Goal: Entertainment & Leisure: Consume media (video, audio)

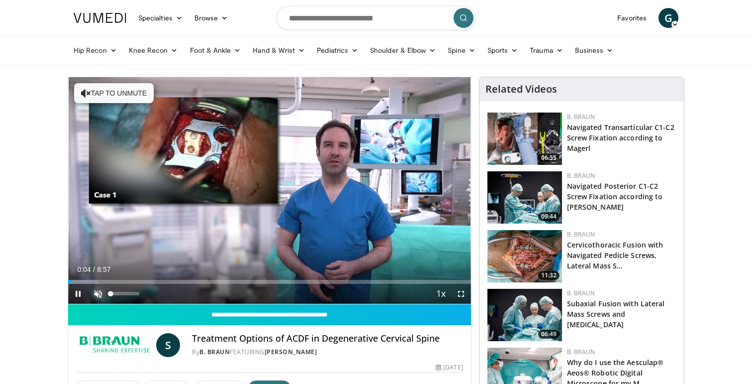
click at [98, 291] on span "Video Player" at bounding box center [98, 294] width 20 height 20
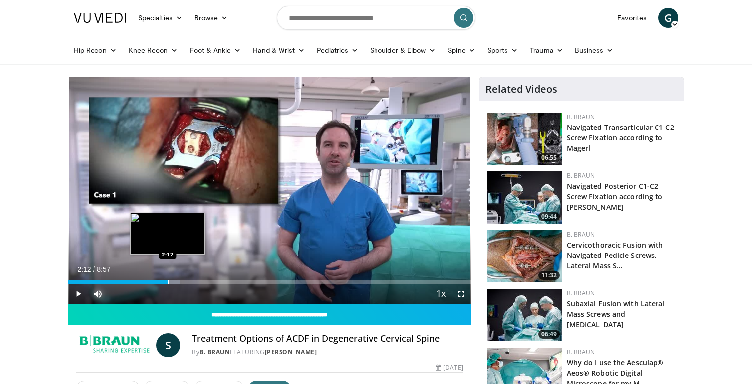
click at [168, 280] on div "Progress Bar" at bounding box center [168, 282] width 1 height 4
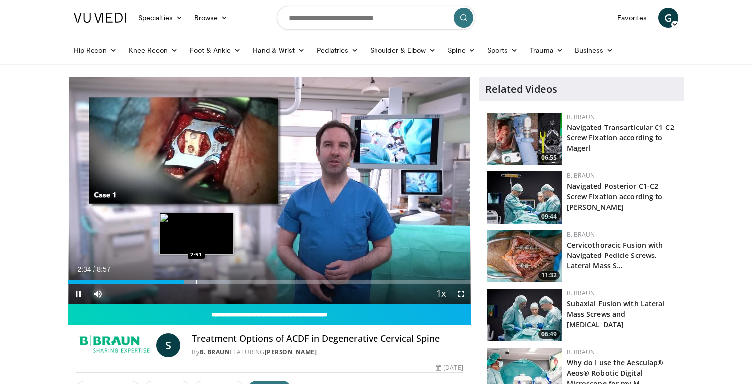
click at [196, 281] on div "Loaded : 40.56% 2:34 2:51" at bounding box center [269, 282] width 403 height 4
click at [210, 281] on div "Progress Bar" at bounding box center [210, 282] width 1 height 4
click at [216, 282] on div "Progress Bar" at bounding box center [216, 282] width 1 height 4
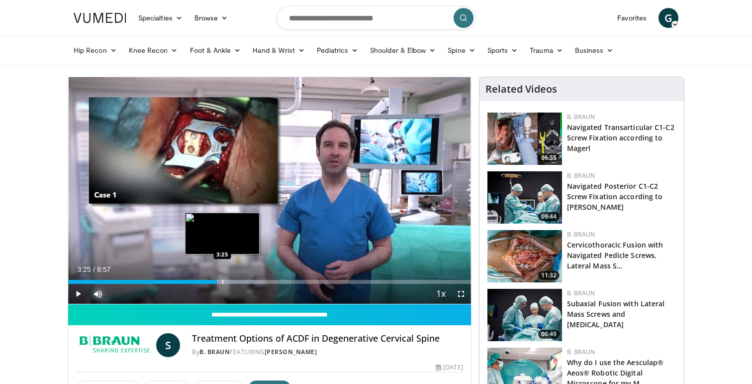
click at [222, 282] on div "Progress Bar" at bounding box center [222, 282] width 1 height 4
click at [234, 282] on div "Progress Bar" at bounding box center [234, 282] width 1 height 4
click at [239, 282] on div "Progress Bar" at bounding box center [239, 282] width 1 height 4
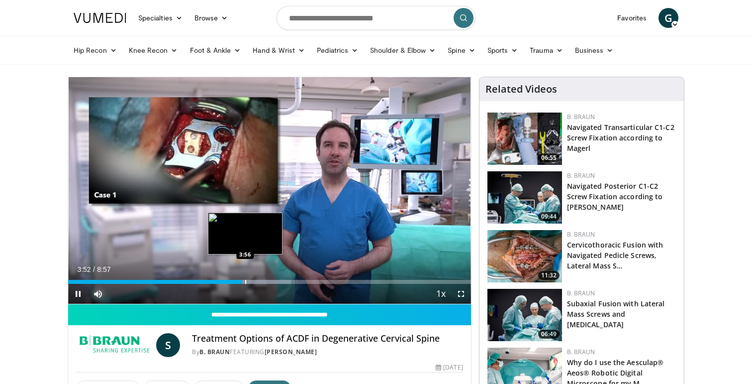
click at [245, 282] on div "Progress Bar" at bounding box center [245, 282] width 1 height 4
click at [256, 282] on div "Progress Bar" at bounding box center [256, 282] width 1 height 4
click at [262, 282] on div "Progress Bar" at bounding box center [262, 282] width 1 height 4
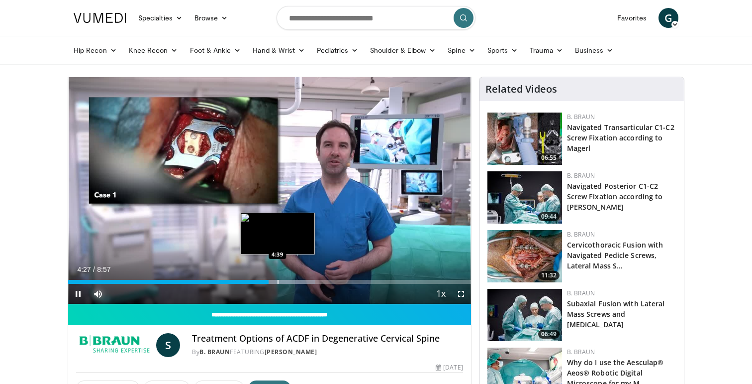
click at [278, 281] on div "Progress Bar" at bounding box center [278, 282] width 1 height 4
click at [291, 281] on div "Progress Bar" at bounding box center [291, 282] width 1 height 4
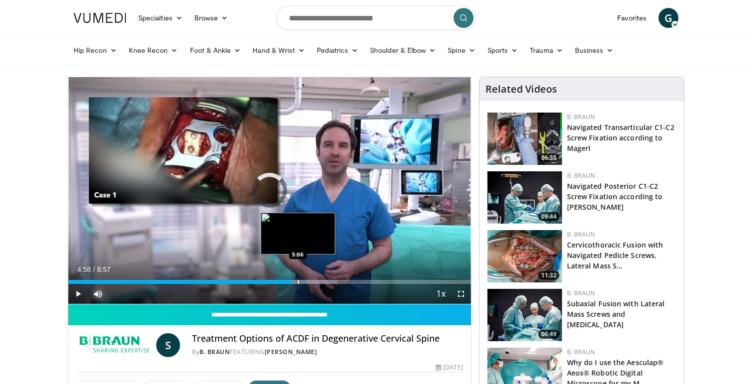
click at [298, 280] on div "Progress Bar" at bounding box center [298, 282] width 1 height 4
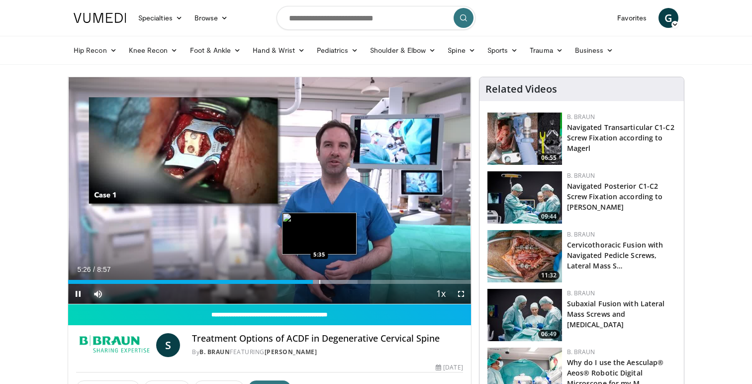
click at [319, 280] on div "Progress Bar" at bounding box center [319, 282] width 1 height 4
click at [327, 280] on div "Progress Bar" at bounding box center [327, 282] width 1 height 4
click at [325, 280] on div "Progress Bar" at bounding box center [325, 282] width 1 height 4
click at [335, 280] on div "Progress Bar" at bounding box center [335, 282] width 1 height 4
click at [339, 280] on div "Progress Bar" at bounding box center [339, 282] width 1 height 4
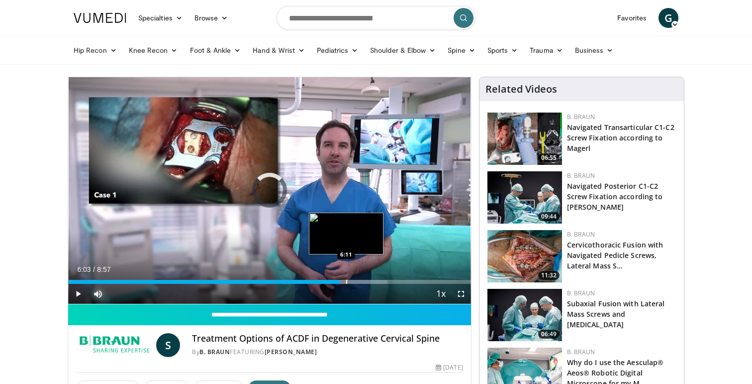
click at [346, 281] on div "Progress Bar" at bounding box center [346, 282] width 1 height 4
click at [351, 280] on div "Progress Bar" at bounding box center [351, 282] width 1 height 4
click at [357, 280] on div "Progress Bar" at bounding box center [357, 282] width 1 height 4
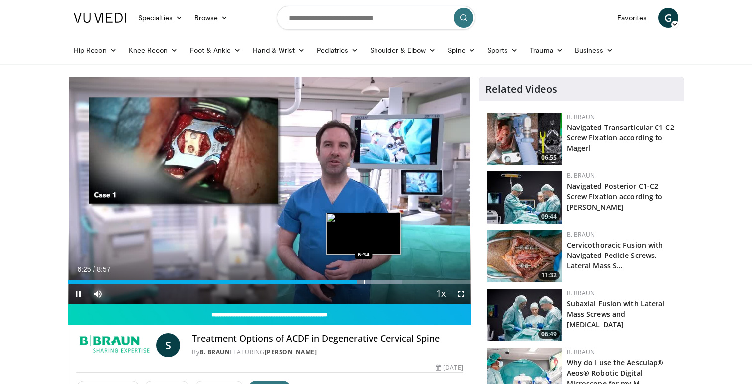
click at [364, 281] on div "Progress Bar" at bounding box center [364, 282] width 1 height 4
click at [370, 281] on div "Progress Bar" at bounding box center [370, 282] width 1 height 4
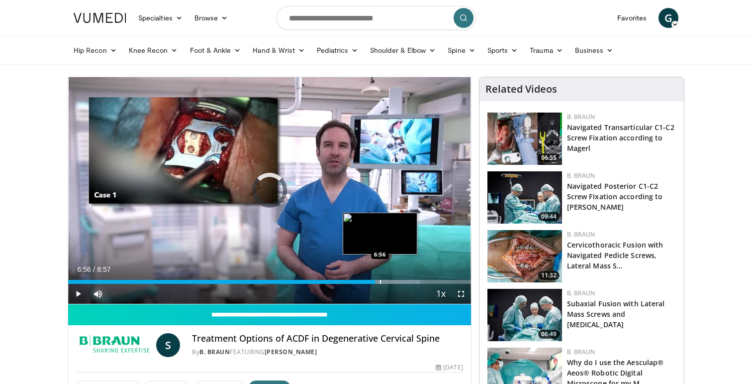
click at [380, 281] on div "Progress Bar" at bounding box center [380, 282] width 1 height 4
click at [392, 281] on div "Progress Bar" at bounding box center [392, 282] width 1 height 4
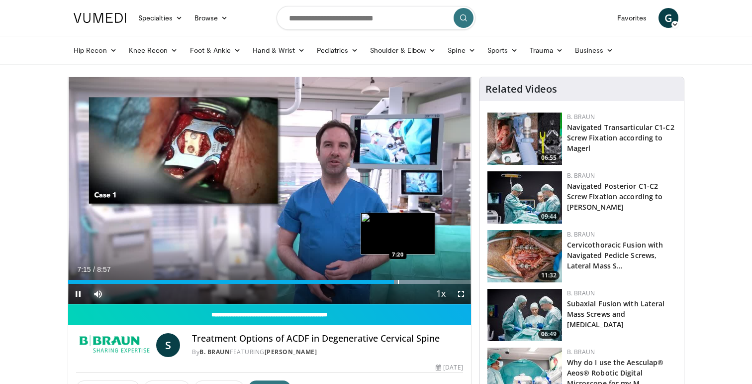
click at [398, 280] on div "Progress Bar" at bounding box center [398, 282] width 1 height 4
click at [411, 281] on div "Progress Bar" at bounding box center [411, 282] width 1 height 4
click at [415, 281] on div "Progress Bar" at bounding box center [415, 282] width 1 height 4
click at [419, 281] on div "Progress Bar" at bounding box center [419, 282] width 1 height 4
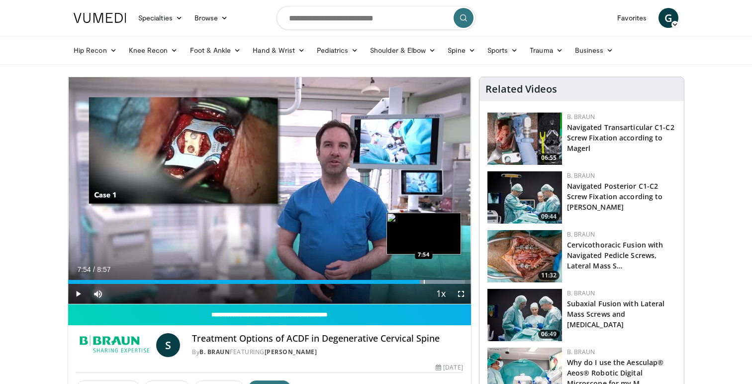
click at [424, 281] on div "Progress Bar" at bounding box center [424, 282] width 1 height 4
click at [429, 281] on div "Progress Bar" at bounding box center [429, 282] width 1 height 4
click at [442, 282] on div "Progress Bar" at bounding box center [442, 282] width 1 height 4
click at [446, 282] on div "Progress Bar" at bounding box center [446, 282] width 1 height 4
click at [452, 282] on div "Progress Bar" at bounding box center [452, 282] width 1 height 4
